Goal: Task Accomplishment & Management: Use online tool/utility

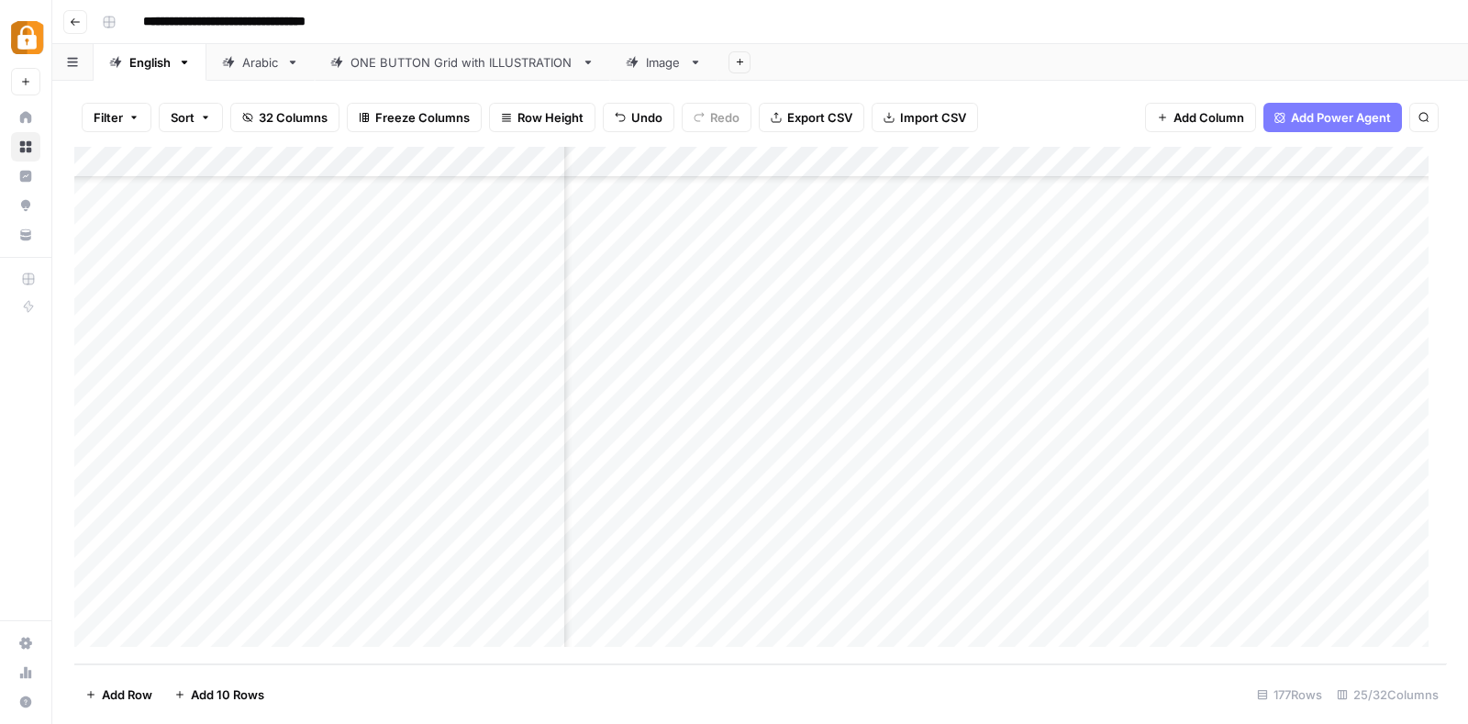
scroll to position [5080, 0]
click at [690, 355] on div "Add Column" at bounding box center [759, 405] width 1371 height 517
click at [690, 355] on textarea at bounding box center [778, 352] width 430 height 26
type textarea "**********"
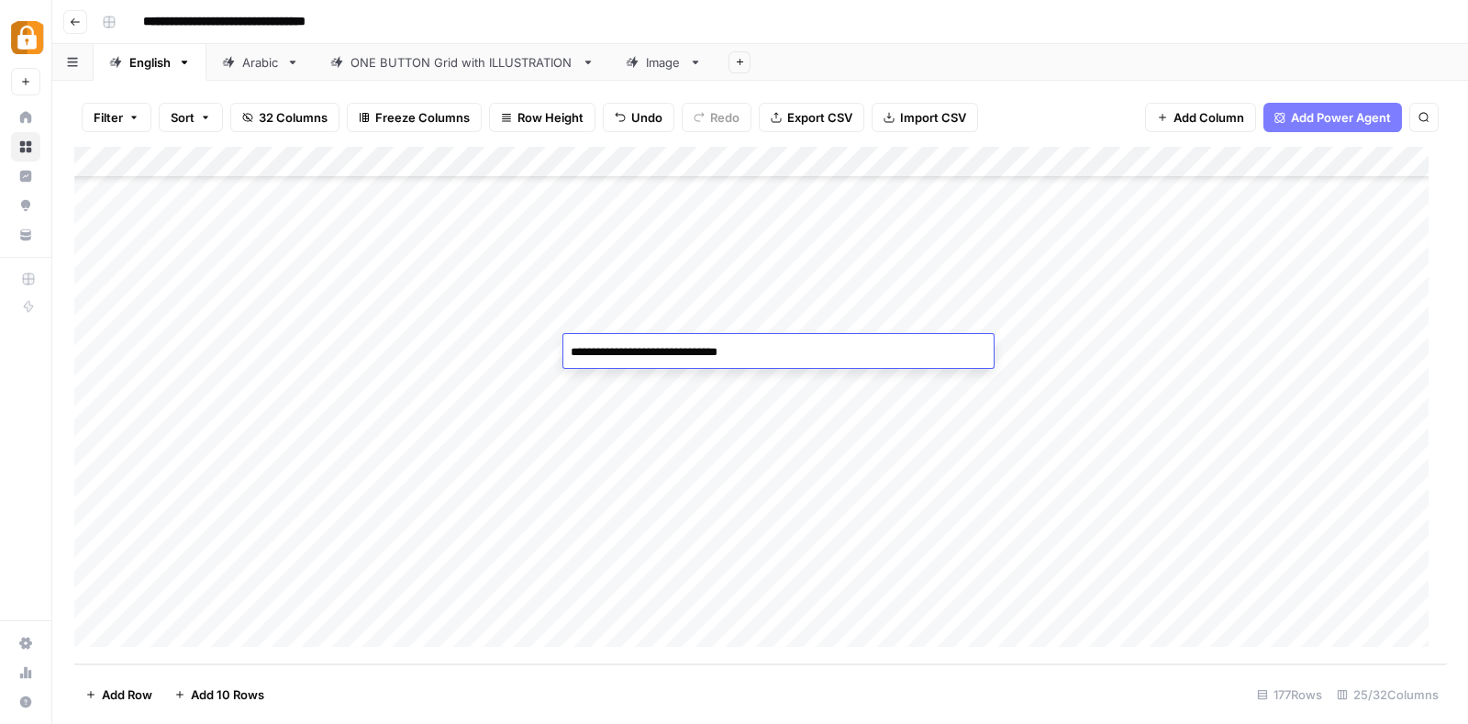
click at [868, 438] on div "Add Column" at bounding box center [759, 405] width 1371 height 517
click at [1007, 358] on div "Add Column" at bounding box center [759, 405] width 1371 height 517
click at [714, 388] on div "Add Column" at bounding box center [759, 405] width 1371 height 517
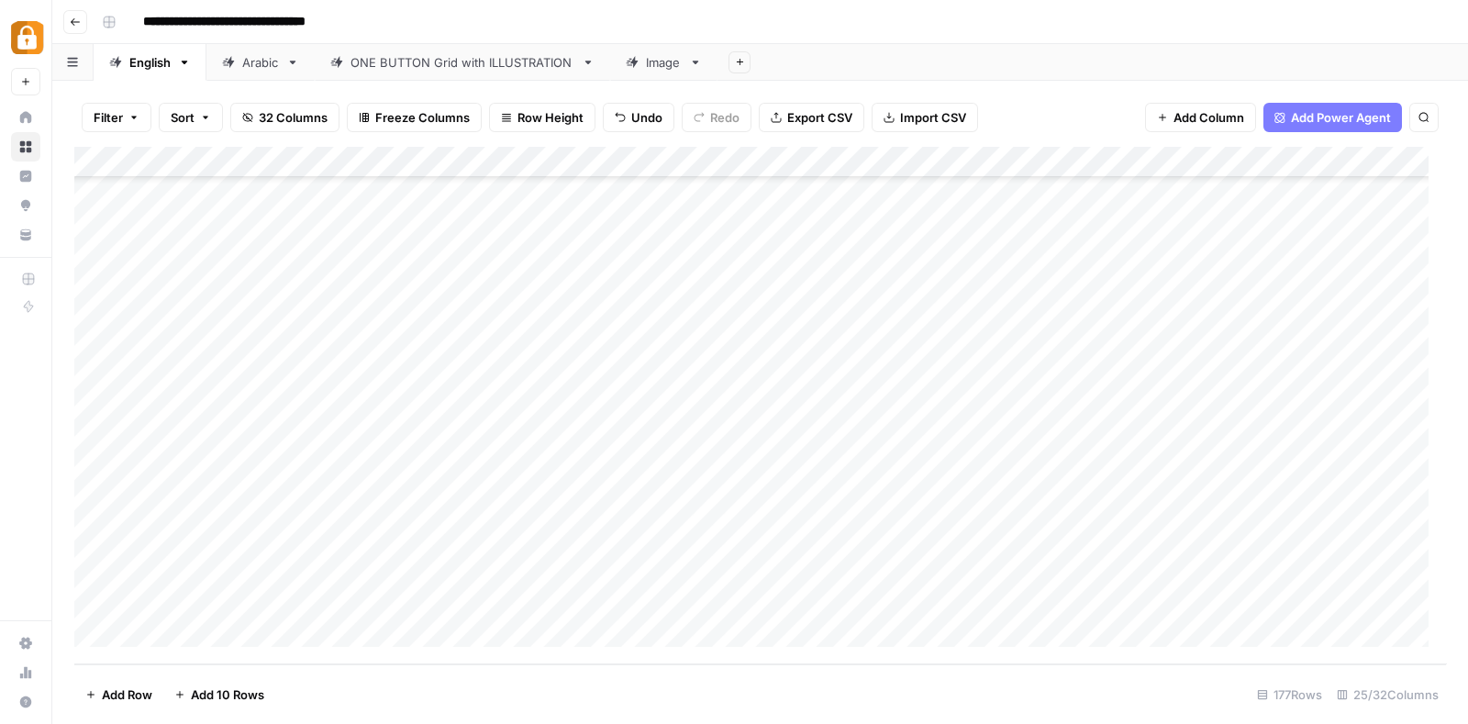
click at [714, 388] on div "Add Column" at bounding box center [759, 405] width 1371 height 517
type textarea "**********"
click at [720, 446] on div "Add Column" at bounding box center [759, 405] width 1371 height 517
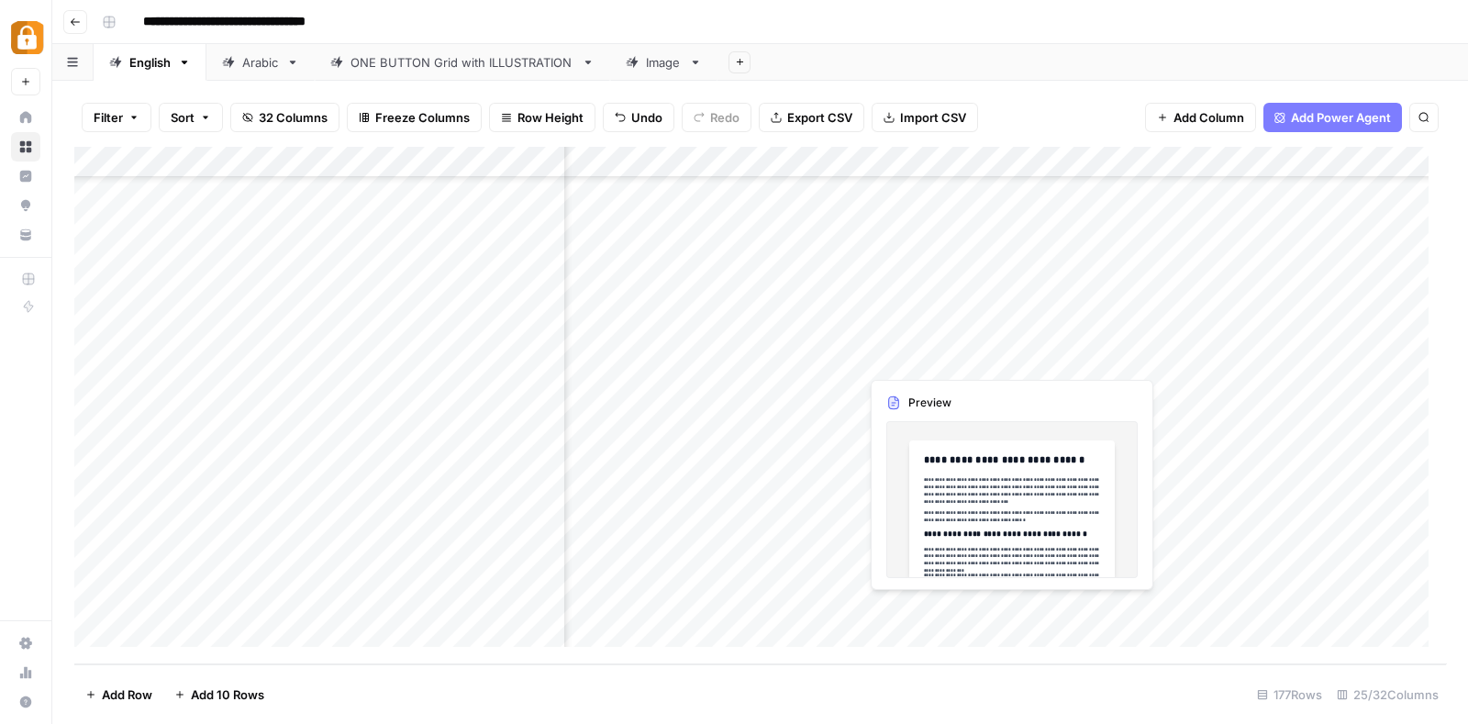
click at [913, 356] on div "Add Column" at bounding box center [759, 405] width 1371 height 517
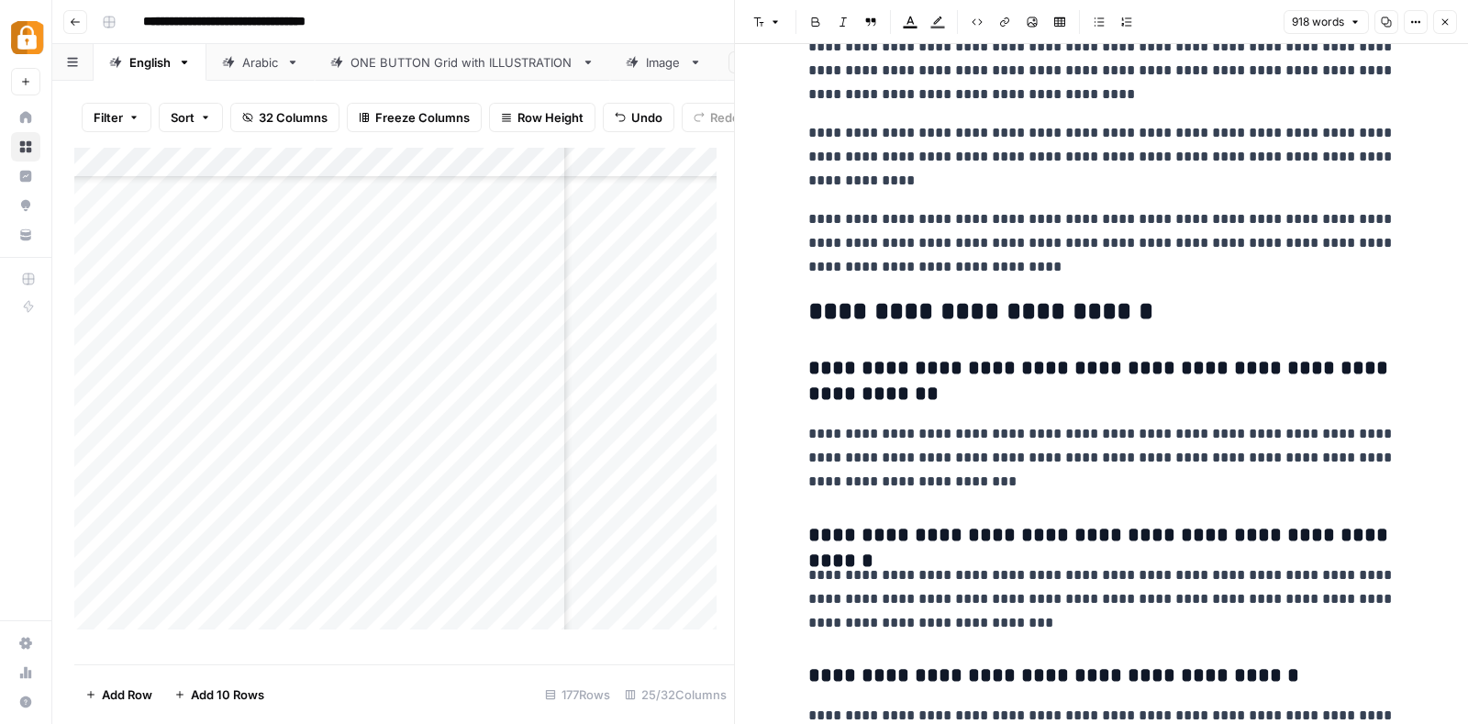
scroll to position [2418, 0]
click at [1387, 13] on button "Copy" at bounding box center [1386, 22] width 24 height 24
click at [1438, 17] on button "Close" at bounding box center [1445, 22] width 24 height 24
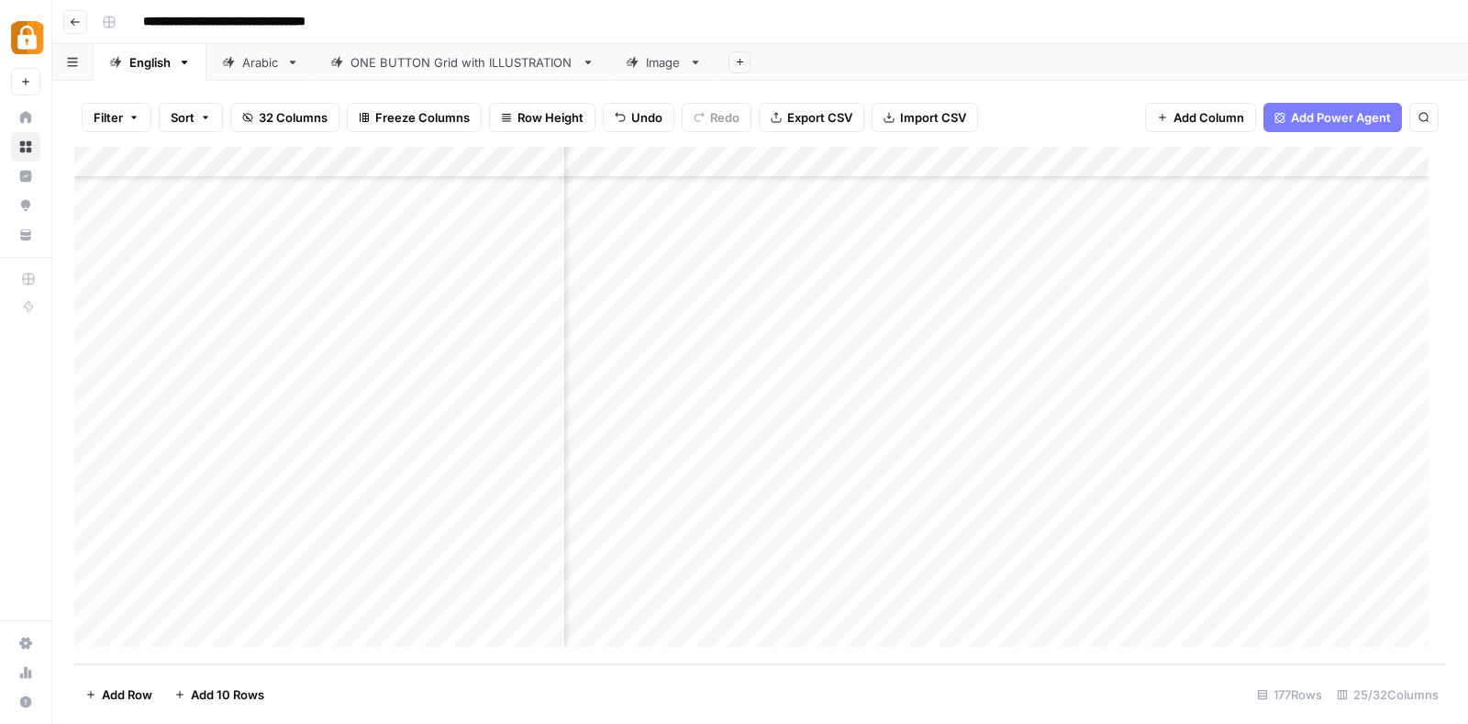
click at [197, 353] on div "Add Column" at bounding box center [759, 405] width 1371 height 517
click at [197, 353] on textarea at bounding box center [285, 360] width 294 height 26
type textarea "**********"
click at [255, 353] on div "Add Column" at bounding box center [759, 405] width 1371 height 517
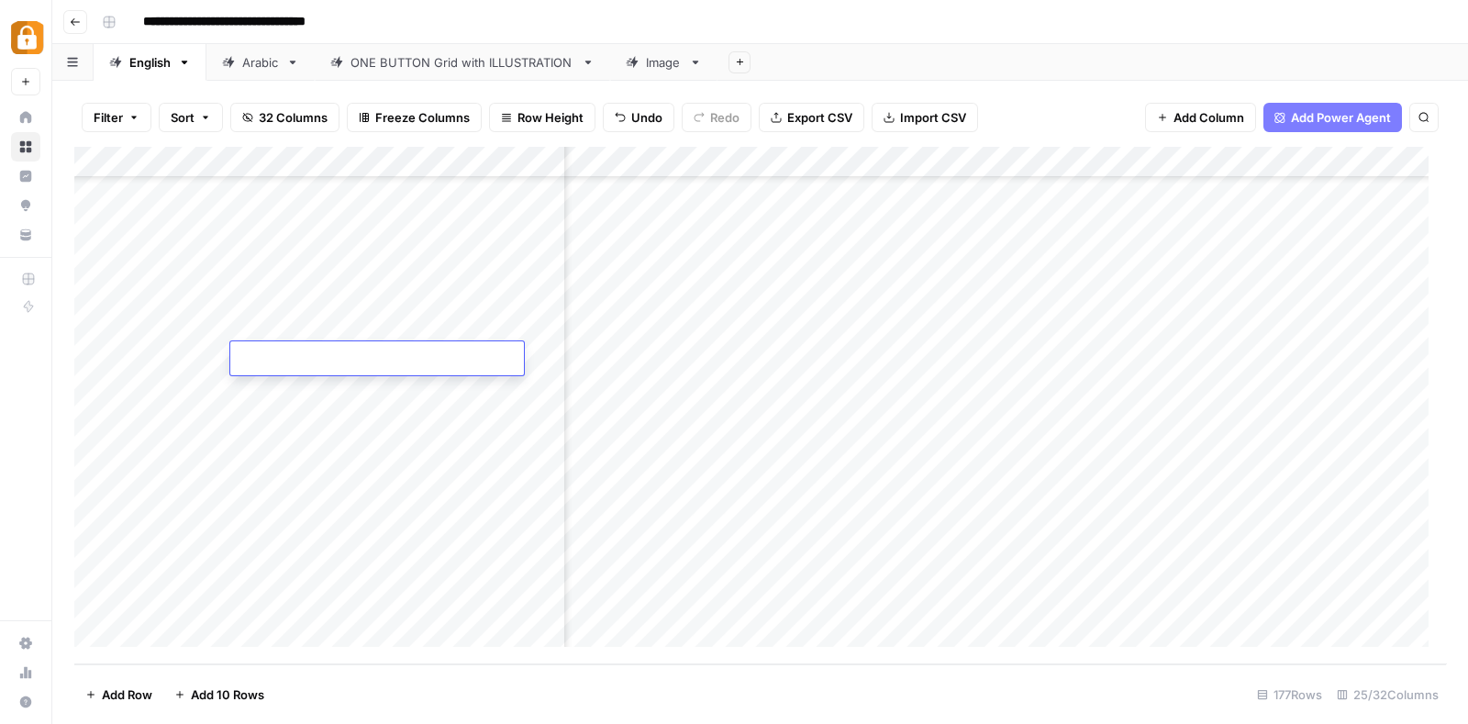
click at [255, 353] on textarea at bounding box center [377, 360] width 294 height 26
type textarea "*********"
click at [933, 392] on div "Add Column" at bounding box center [759, 405] width 1371 height 517
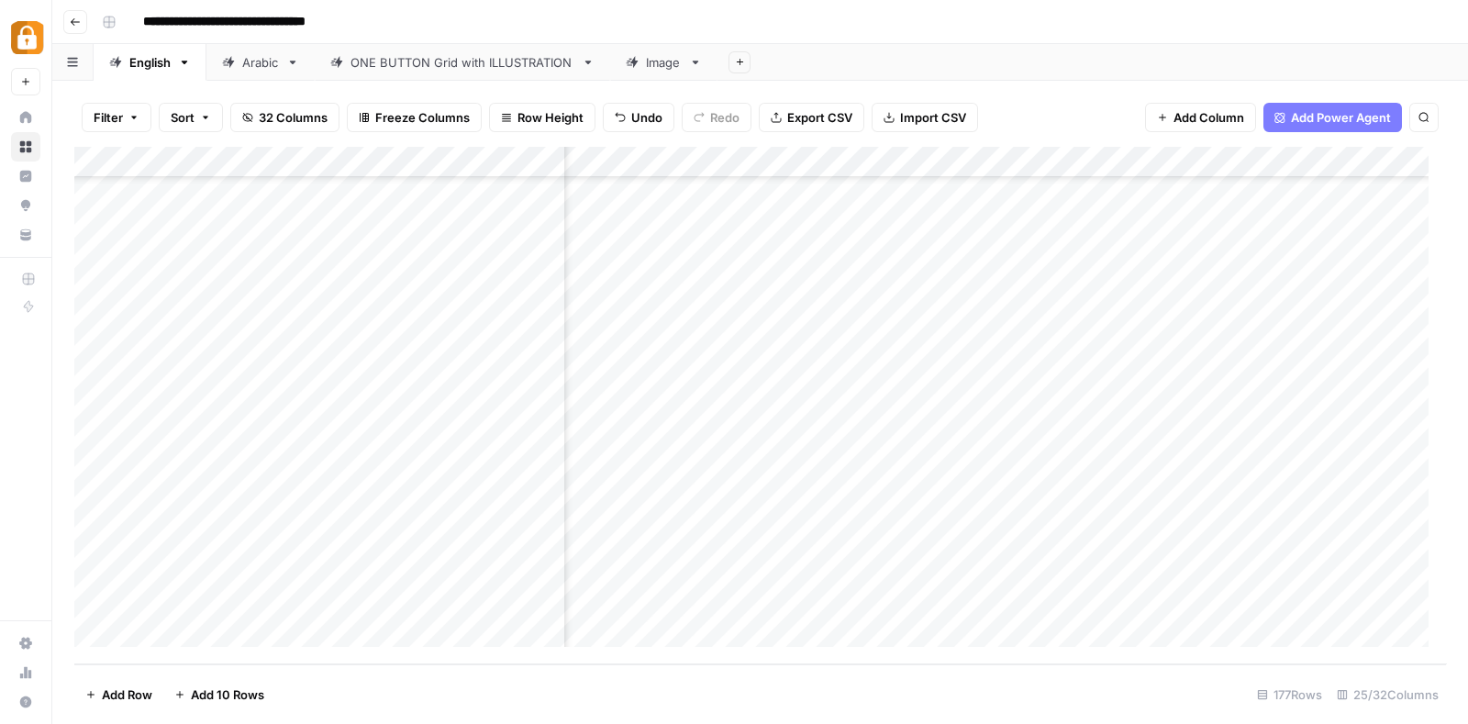
click at [1036, 375] on div "Add Column" at bounding box center [759, 405] width 1371 height 517
click at [725, 381] on div "Add Column" at bounding box center [759, 405] width 1371 height 517
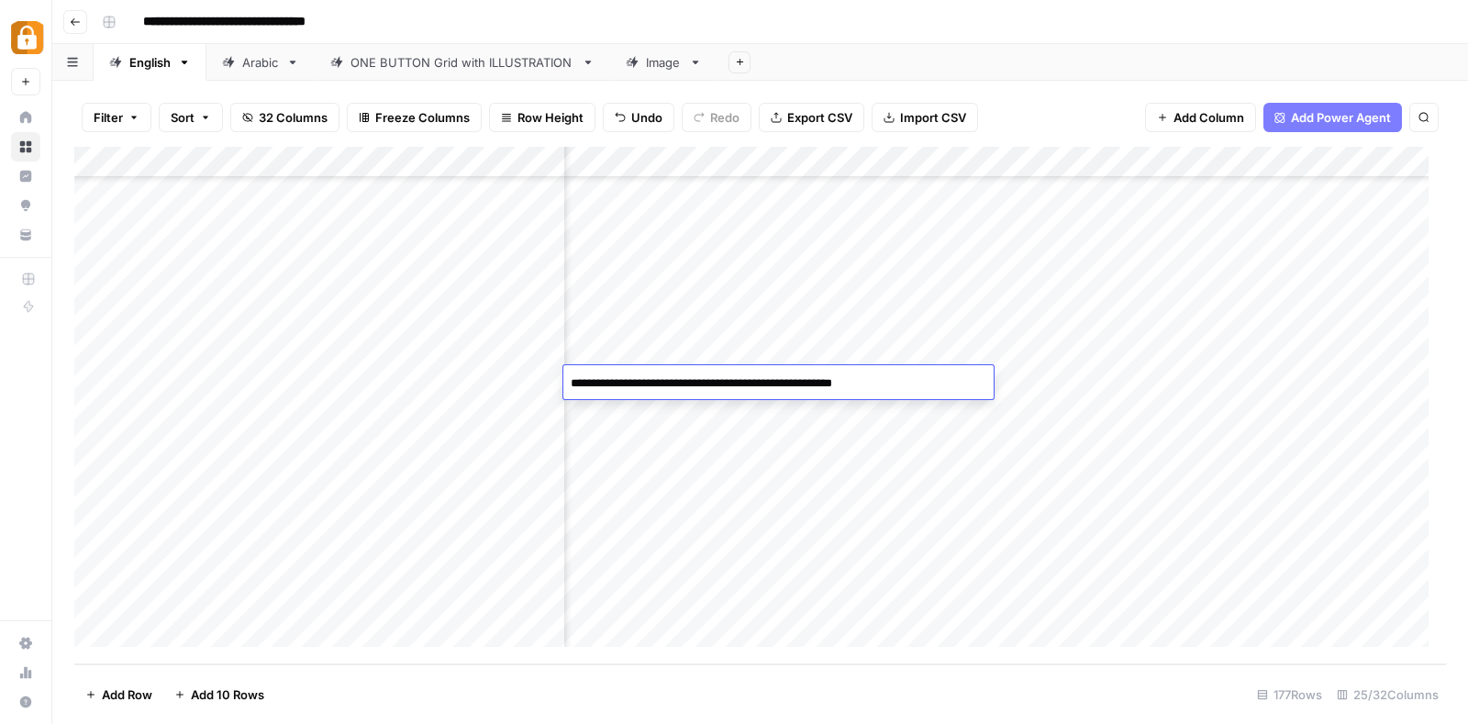
scroll to position [5080, 724]
click at [1243, 373] on div "Add Column" at bounding box center [759, 405] width 1371 height 517
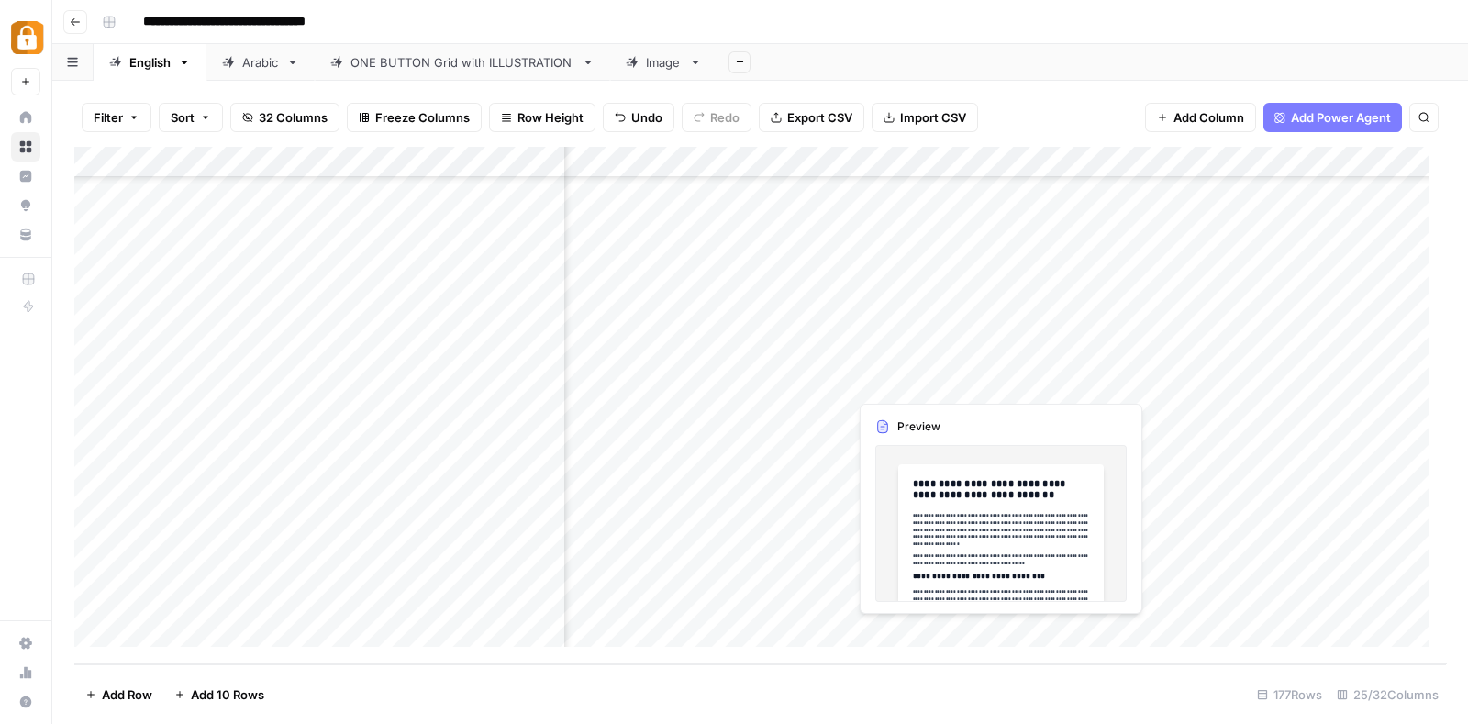
click at [955, 382] on div "Add Column" at bounding box center [759, 405] width 1371 height 517
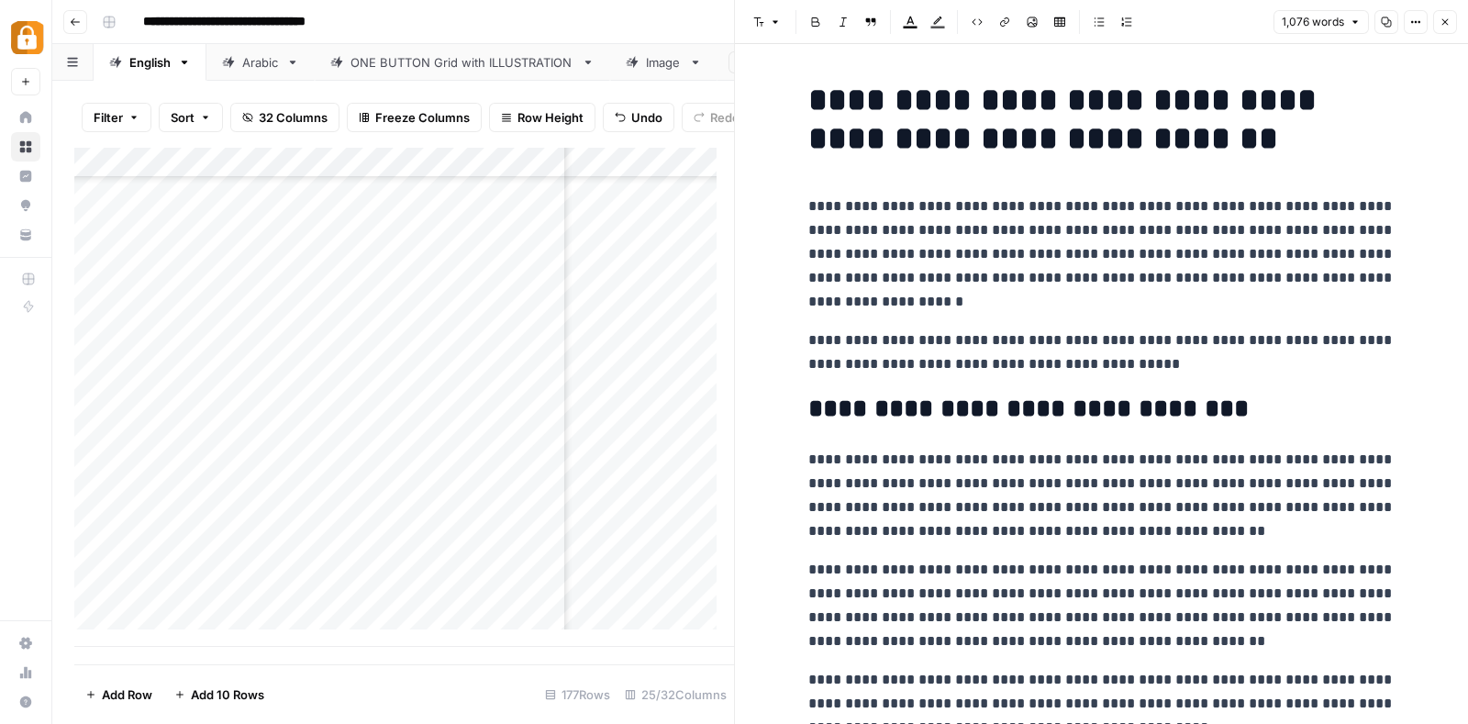
click at [1379, 24] on button "Copy" at bounding box center [1386, 22] width 24 height 24
